Goal: Register for event/course

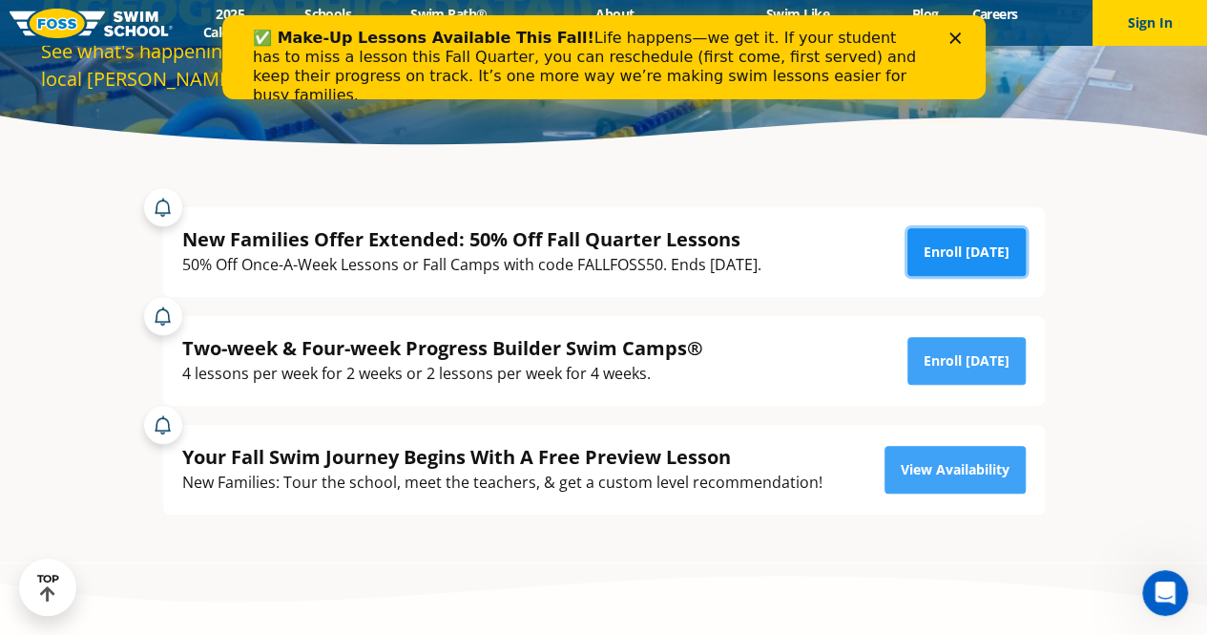
click at [951, 253] on link "Enroll Today" at bounding box center [967, 252] width 118 height 48
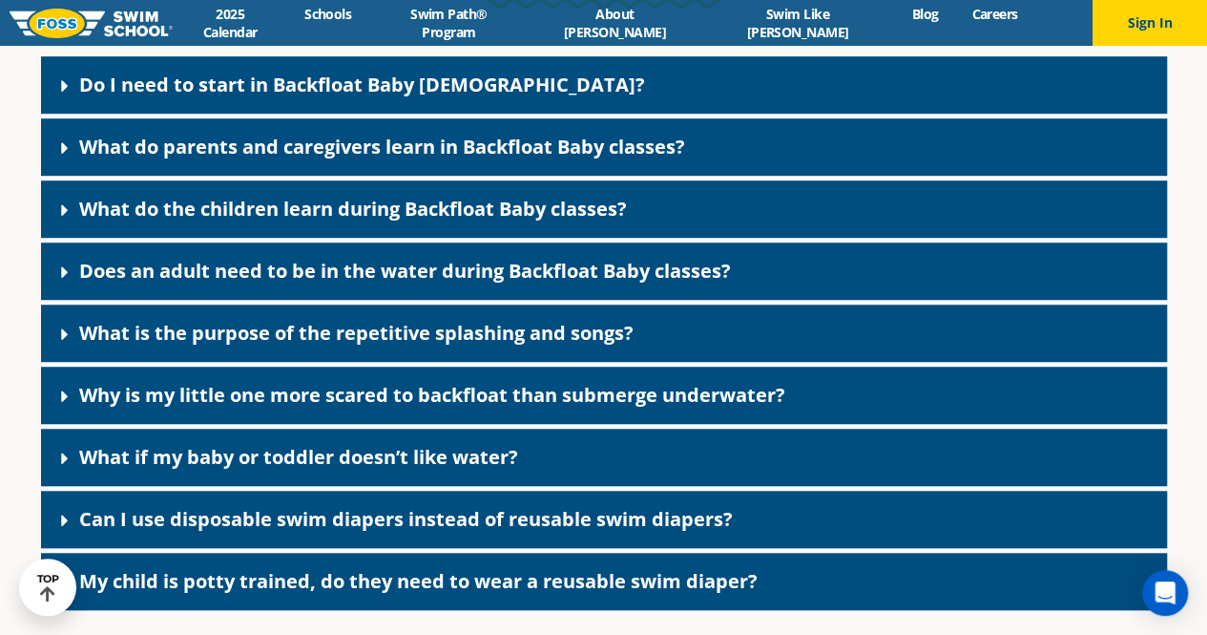
scroll to position [4268, 0]
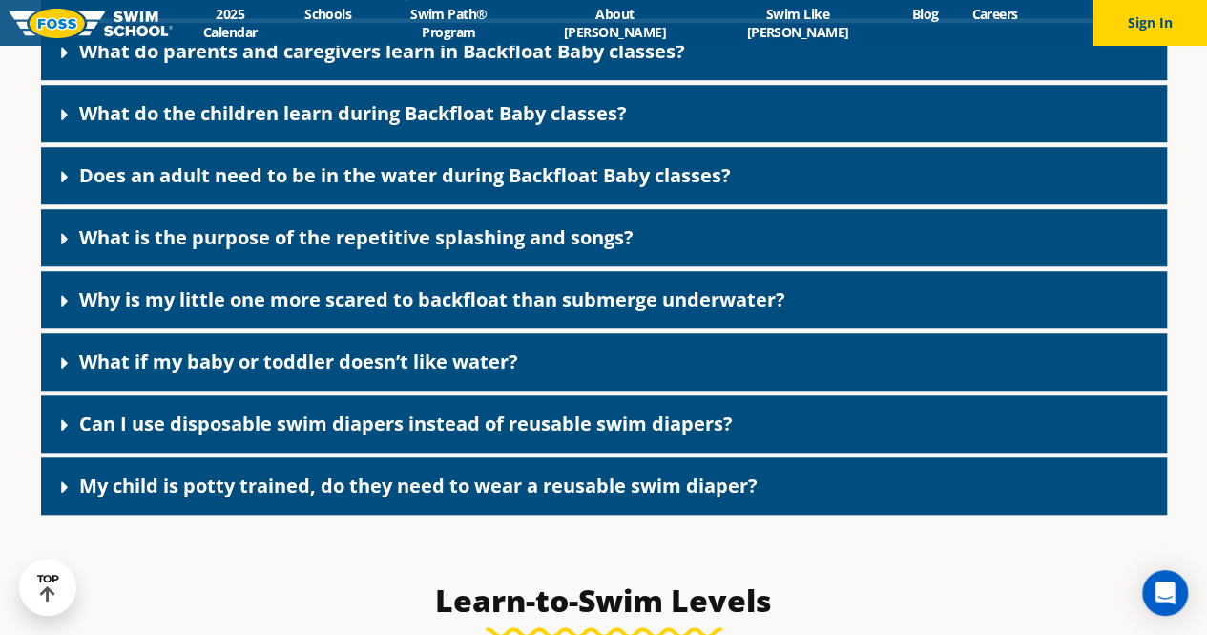
click at [65, 372] on icon at bounding box center [64, 362] width 19 height 19
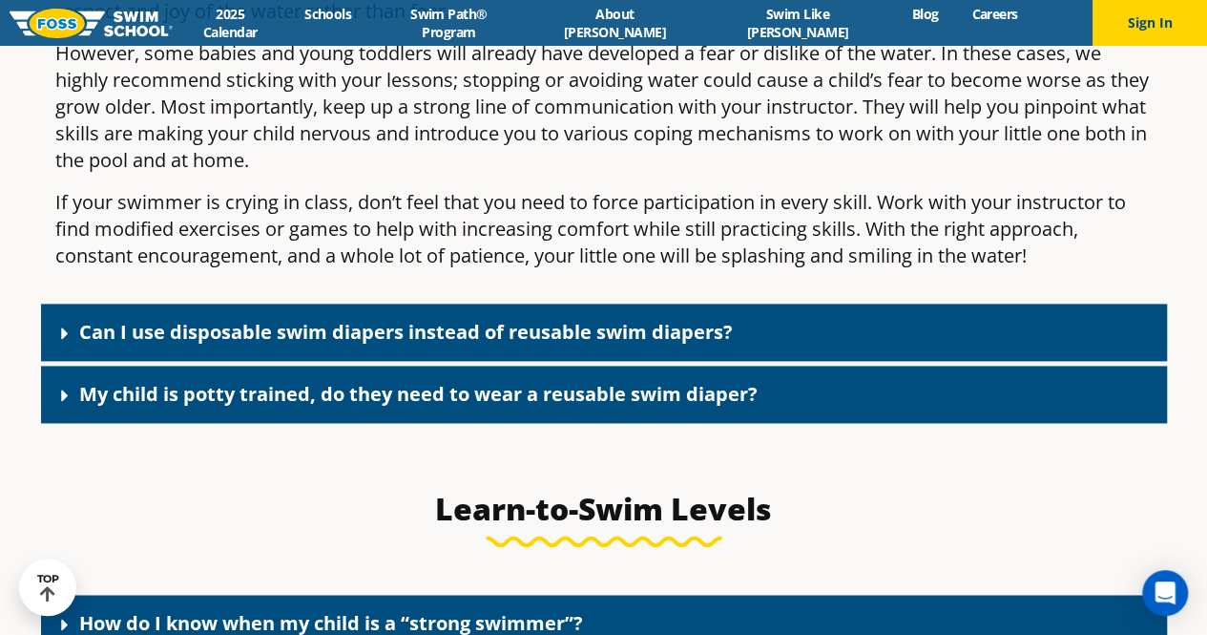
scroll to position [4745, 0]
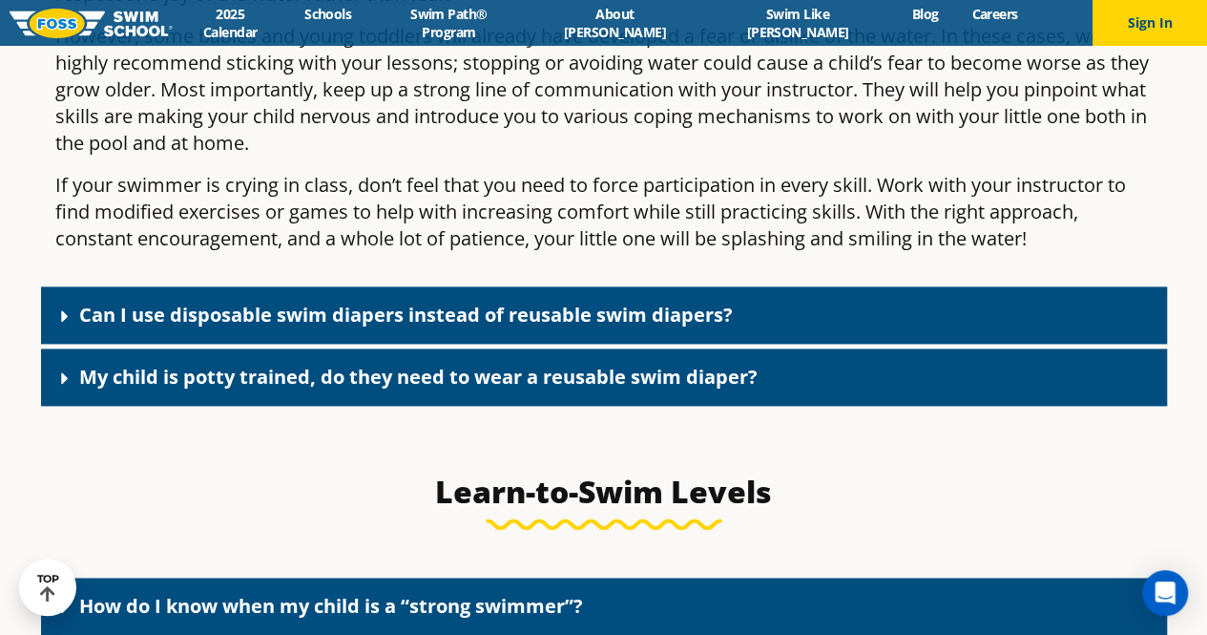
click at [61, 322] on icon at bounding box center [64, 315] width 7 height 11
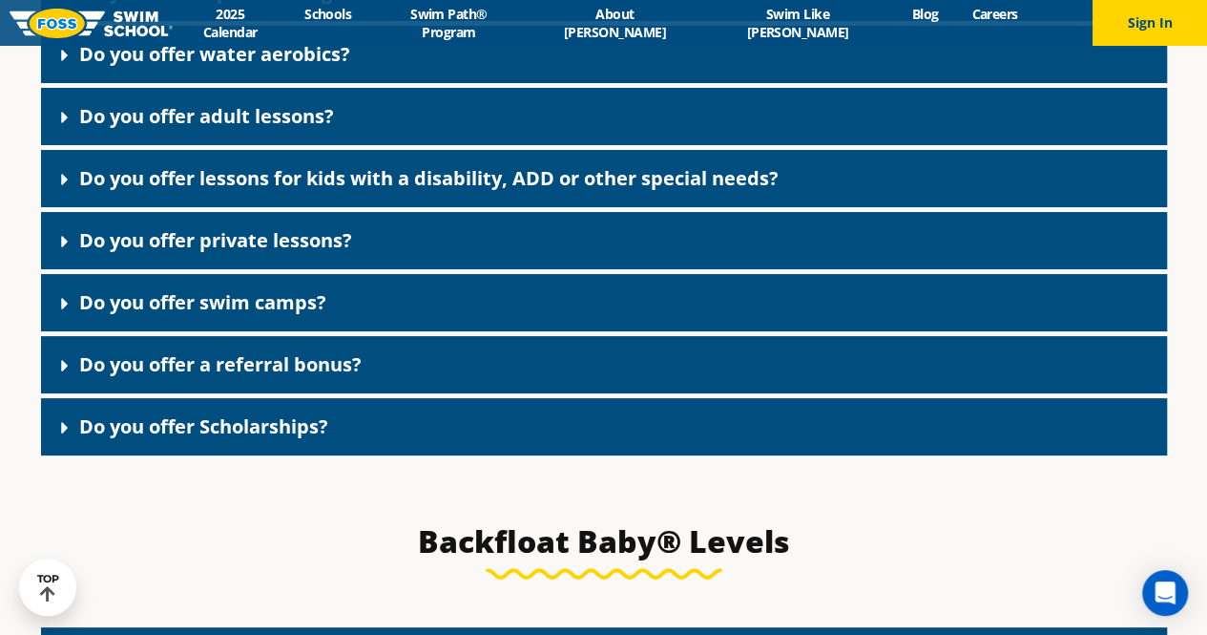
scroll to position [3600, 0]
